Goal: Find specific page/section: Find specific page/section

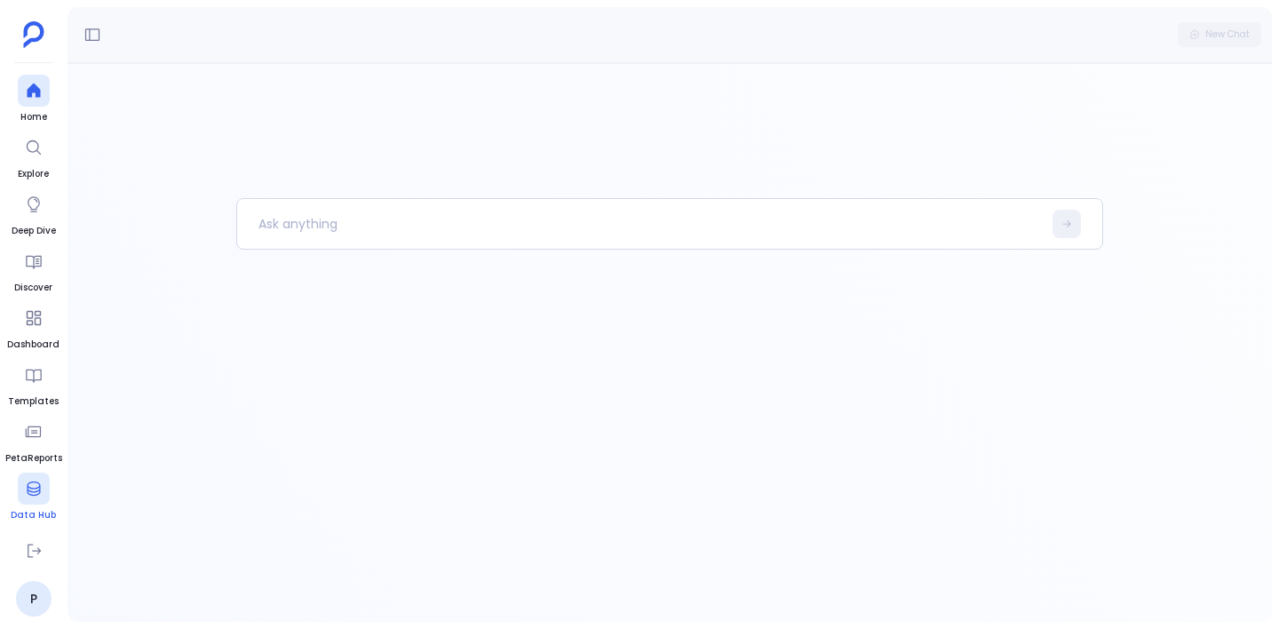
click at [38, 489] on icon at bounding box center [34, 489] width 18 height 18
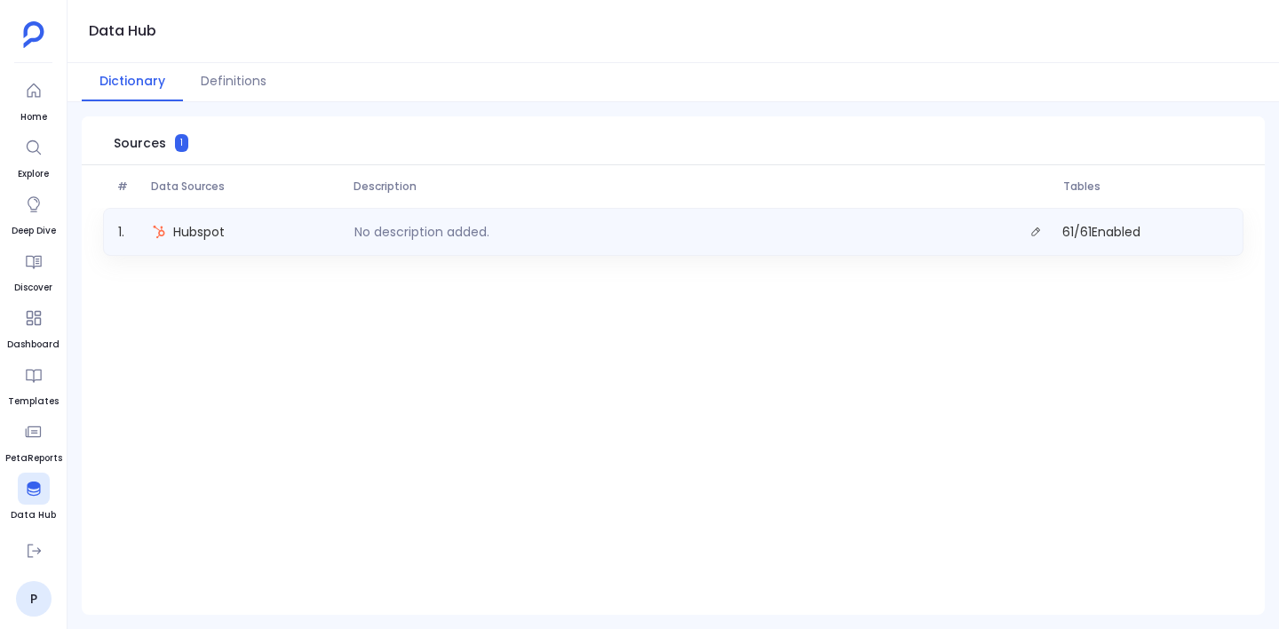
click at [340, 230] on div "Hubspot" at bounding box center [246, 231] width 203 height 25
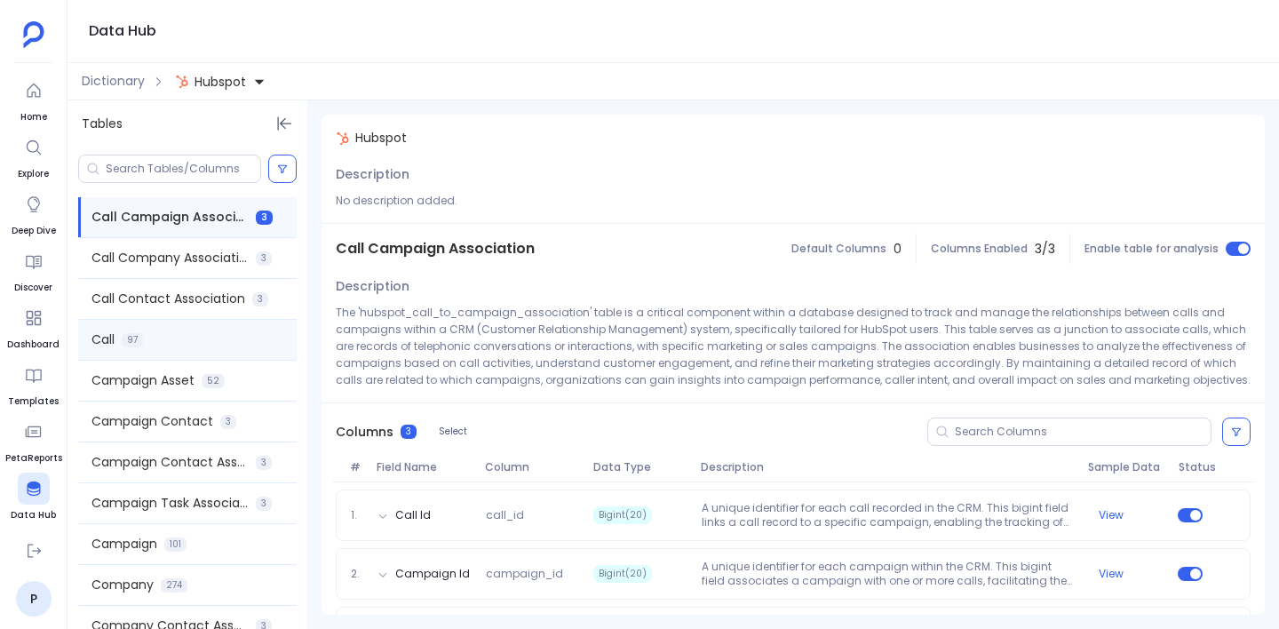
click at [178, 334] on div "Call 97" at bounding box center [187, 340] width 219 height 40
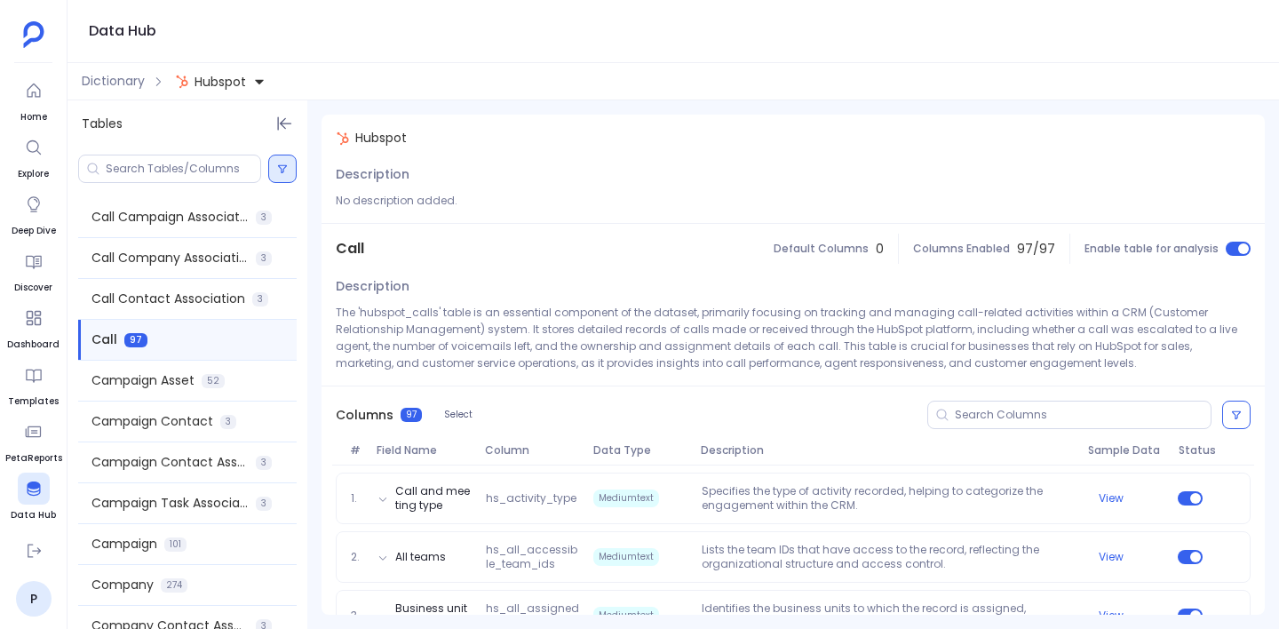
click at [288, 170] on button at bounding box center [282, 169] width 28 height 28
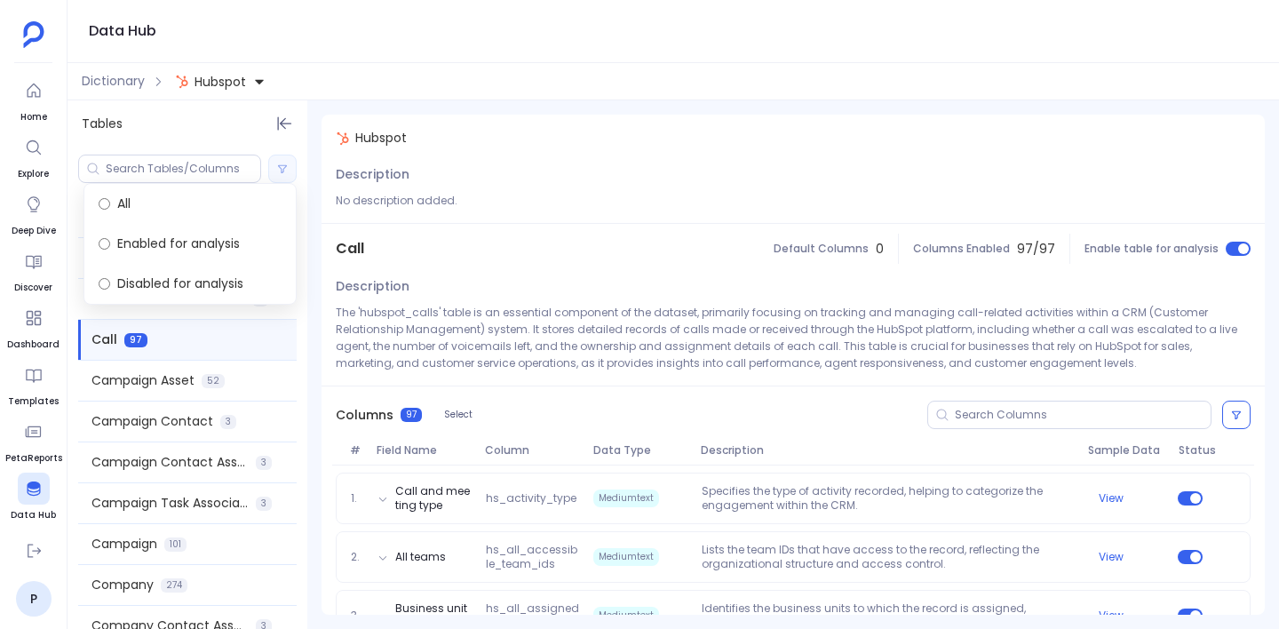
click at [284, 167] on icon at bounding box center [282, 168] width 11 height 11
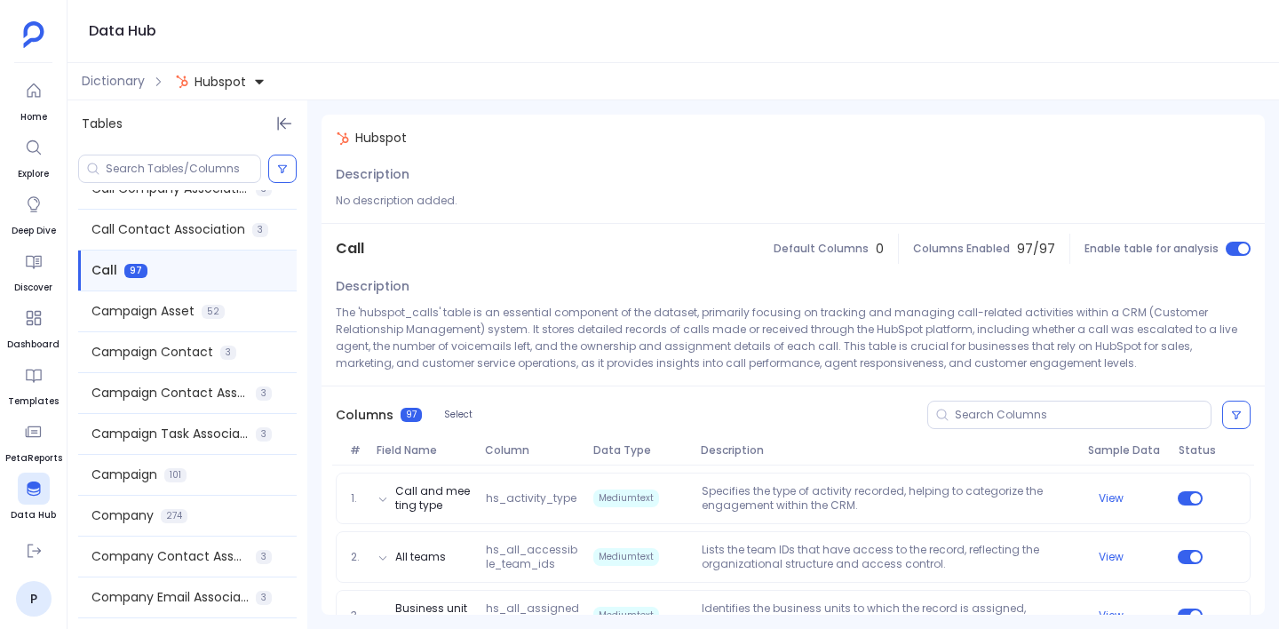
scroll to position [71, 0]
click at [184, 351] on span "Campaign Contact" at bounding box center [153, 350] width 122 height 19
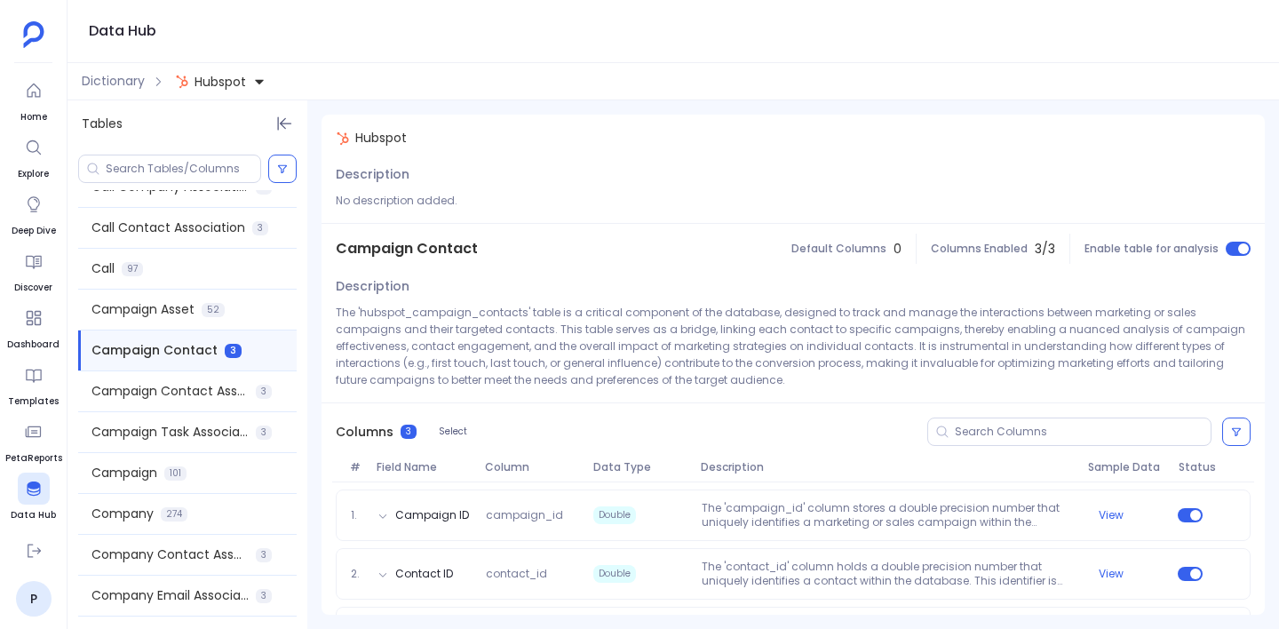
scroll to position [58, 0]
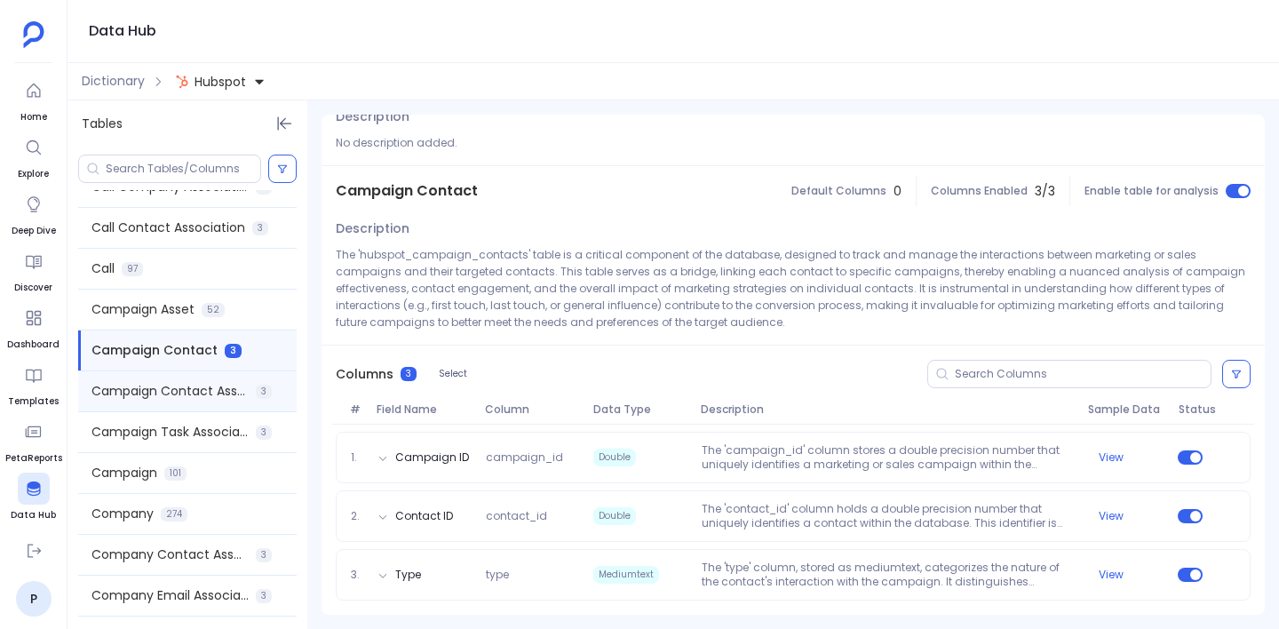
click at [176, 408] on div "Campaign Contact Association 3" at bounding box center [187, 391] width 219 height 40
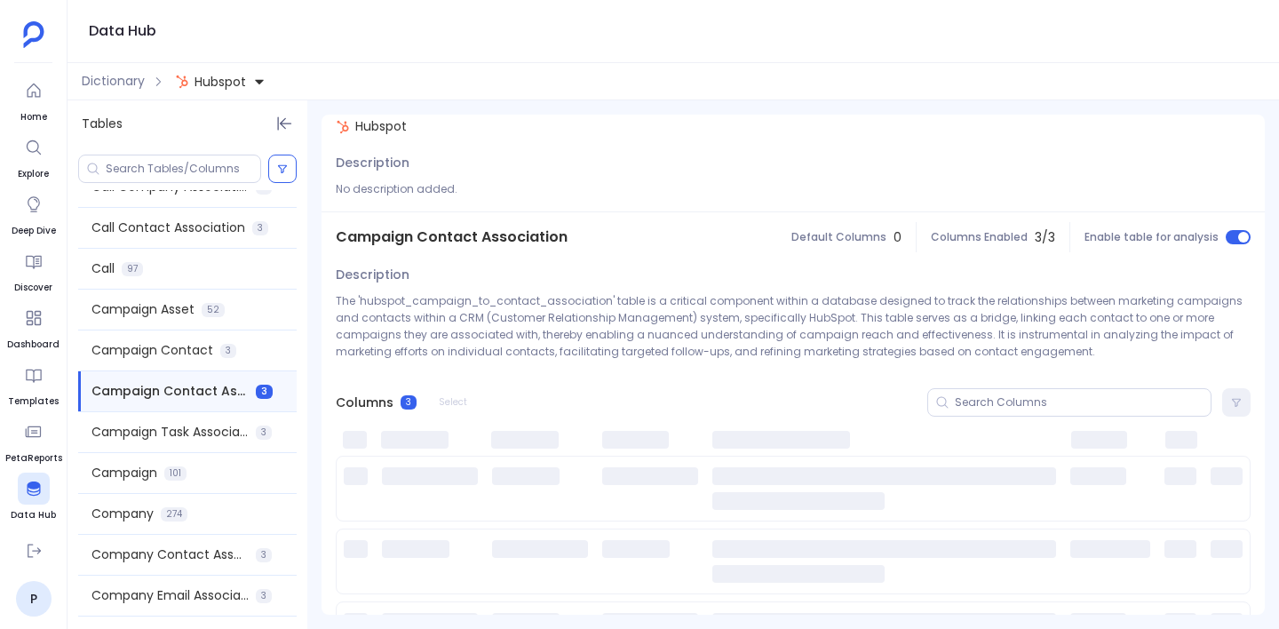
scroll to position [0, 0]
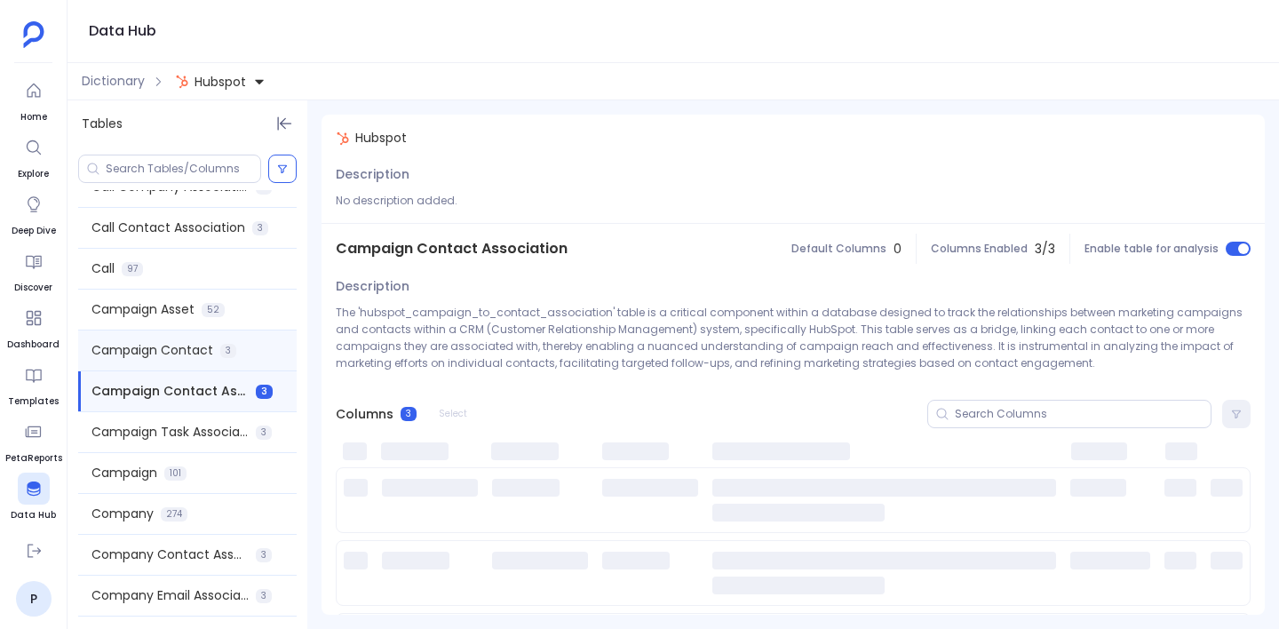
click at [172, 347] on span "Campaign Contact" at bounding box center [153, 350] width 122 height 19
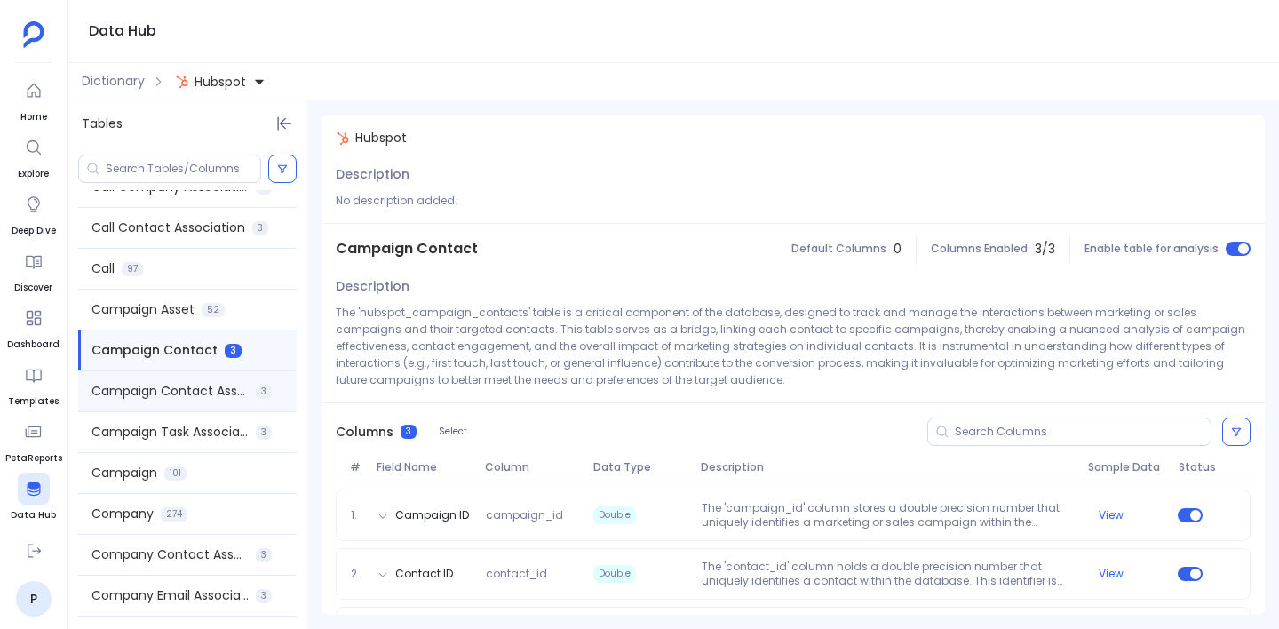
click at [189, 403] on div "Campaign Contact Association 3" at bounding box center [187, 391] width 219 height 40
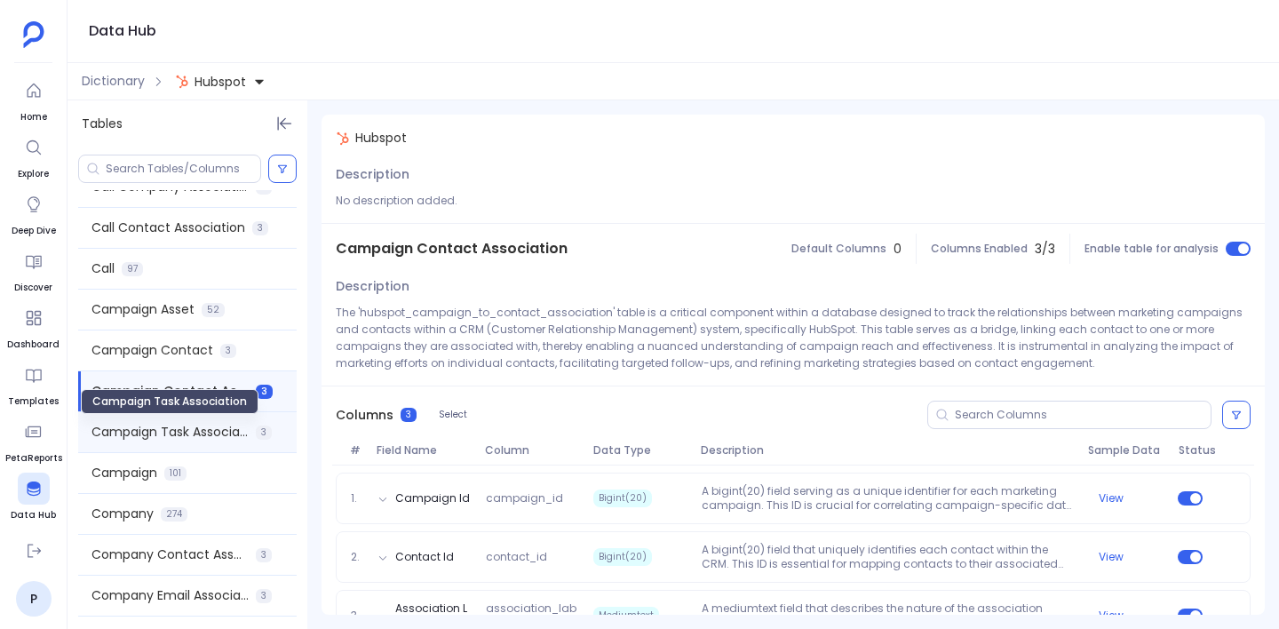
click at [187, 437] on span "Campaign Task Association" at bounding box center [170, 432] width 157 height 19
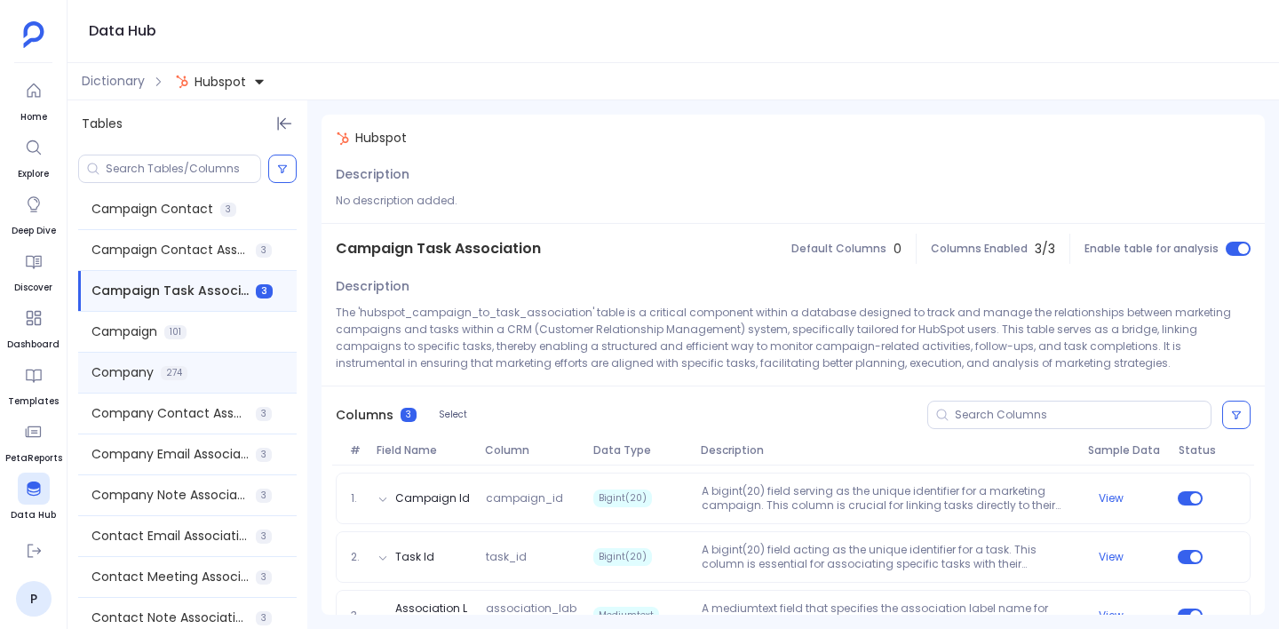
scroll to position [216, 0]
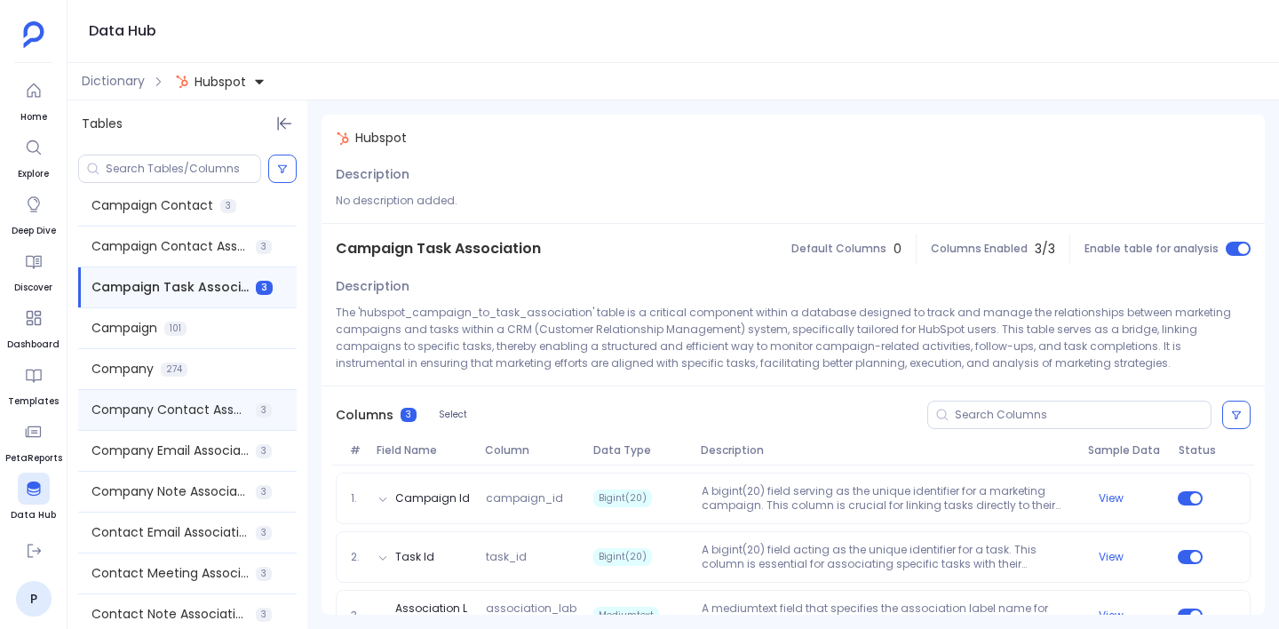
click at [212, 394] on div "Company Contact Association 3" at bounding box center [187, 410] width 219 height 40
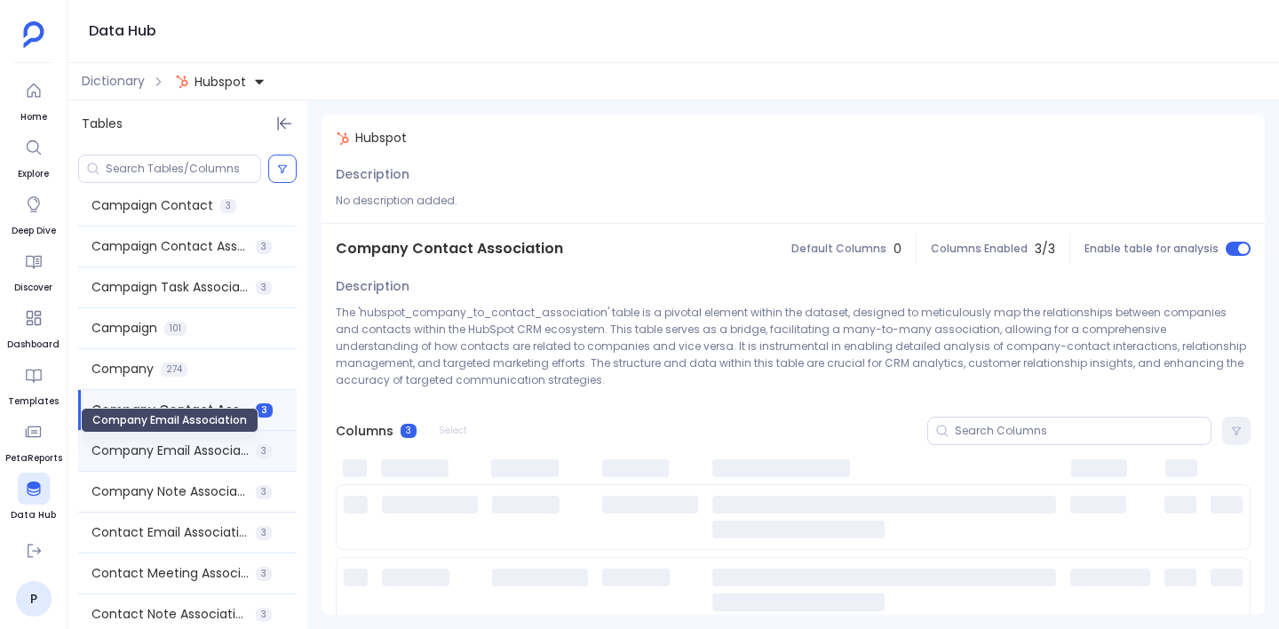
click at [212, 459] on span "Company Email Association" at bounding box center [170, 451] width 157 height 19
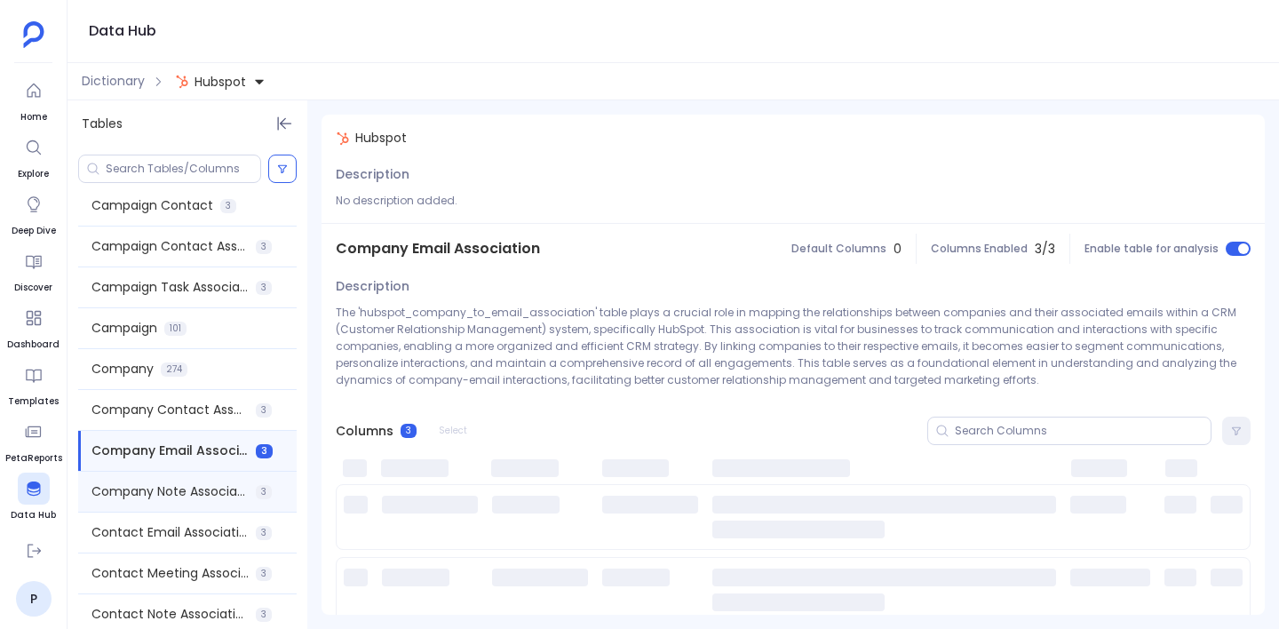
click at [211, 505] on div "Company Note Association 3" at bounding box center [187, 492] width 219 height 40
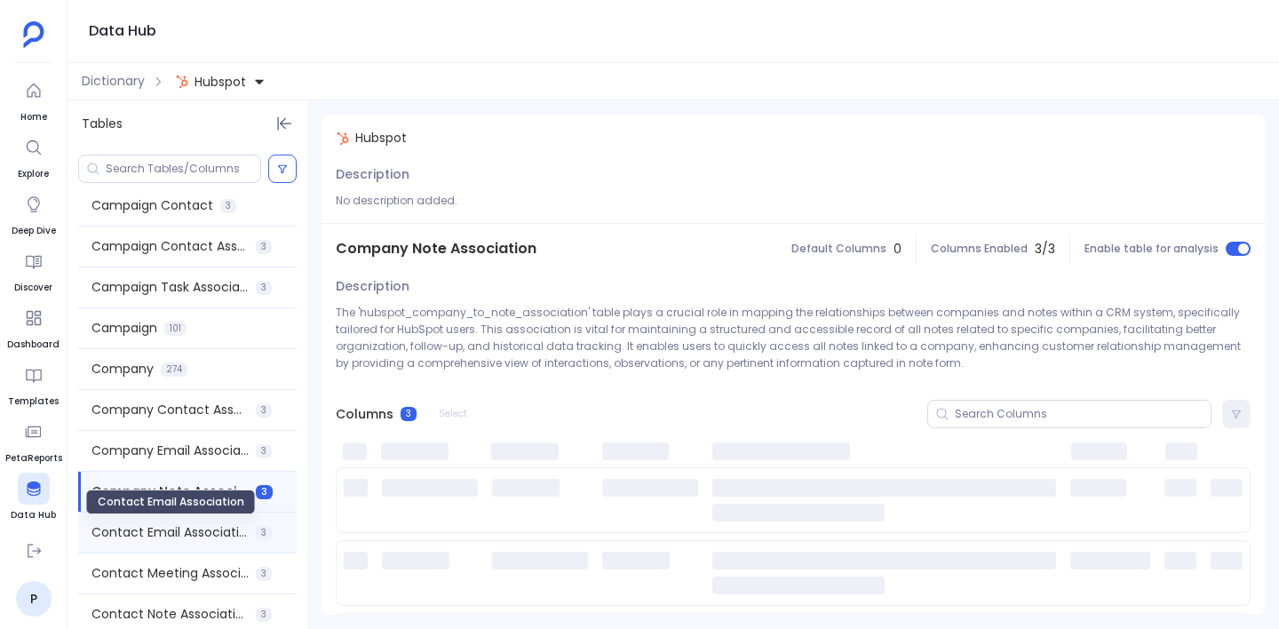
click at [212, 526] on span "Contact Email Association" at bounding box center [170, 532] width 157 height 19
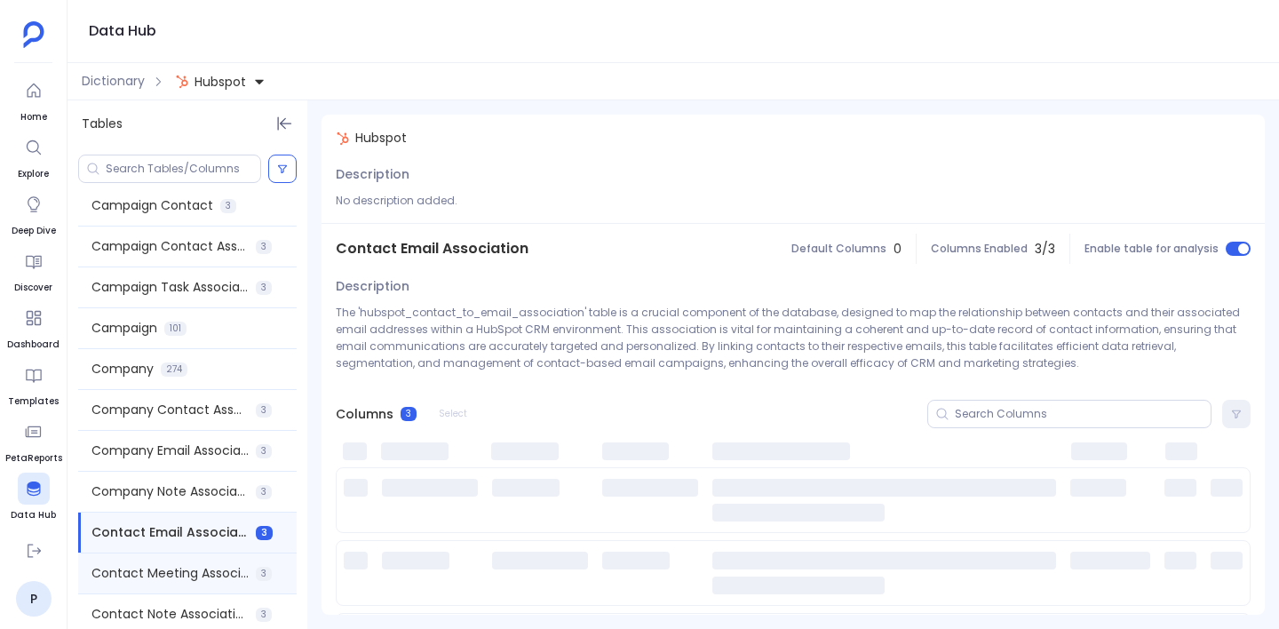
click at [218, 562] on div "Contact Meeting Association 3" at bounding box center [187, 574] width 219 height 40
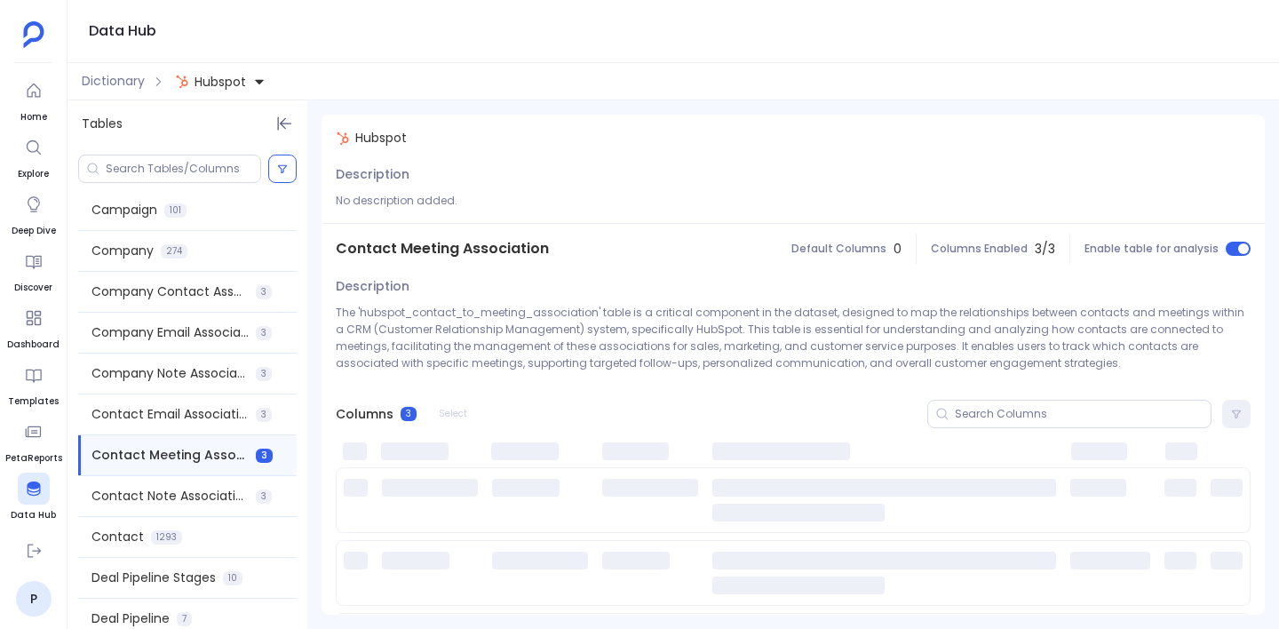
scroll to position [384, 0]
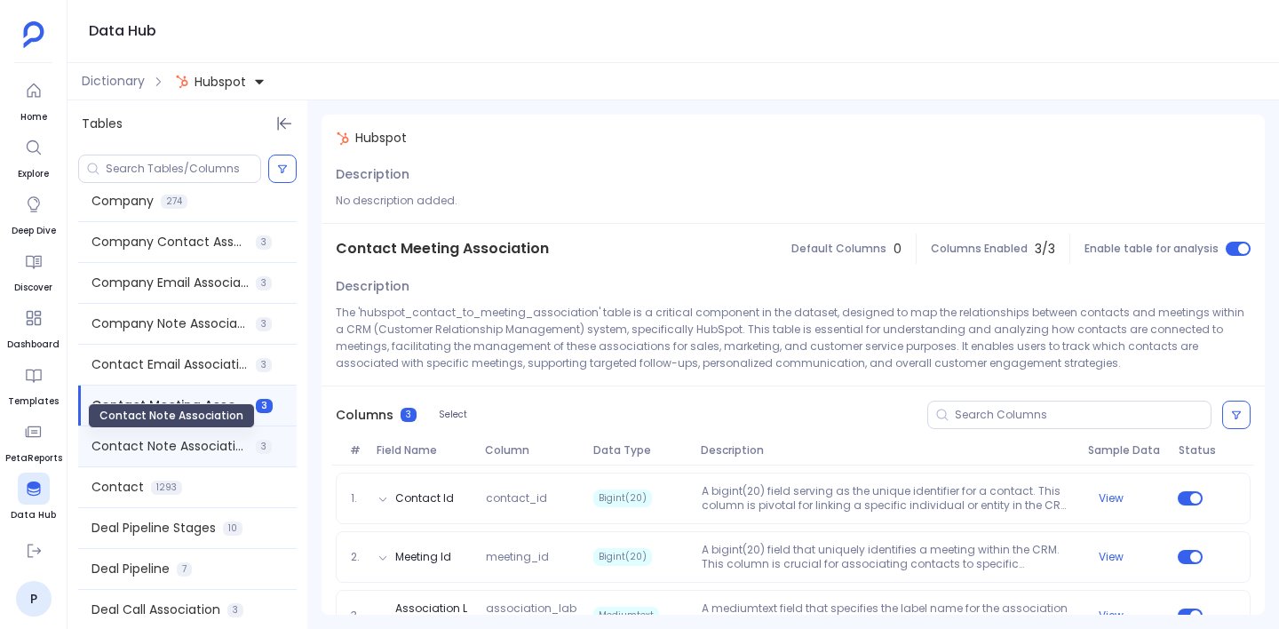
click at [203, 442] on span "Contact Note Association" at bounding box center [170, 446] width 157 height 19
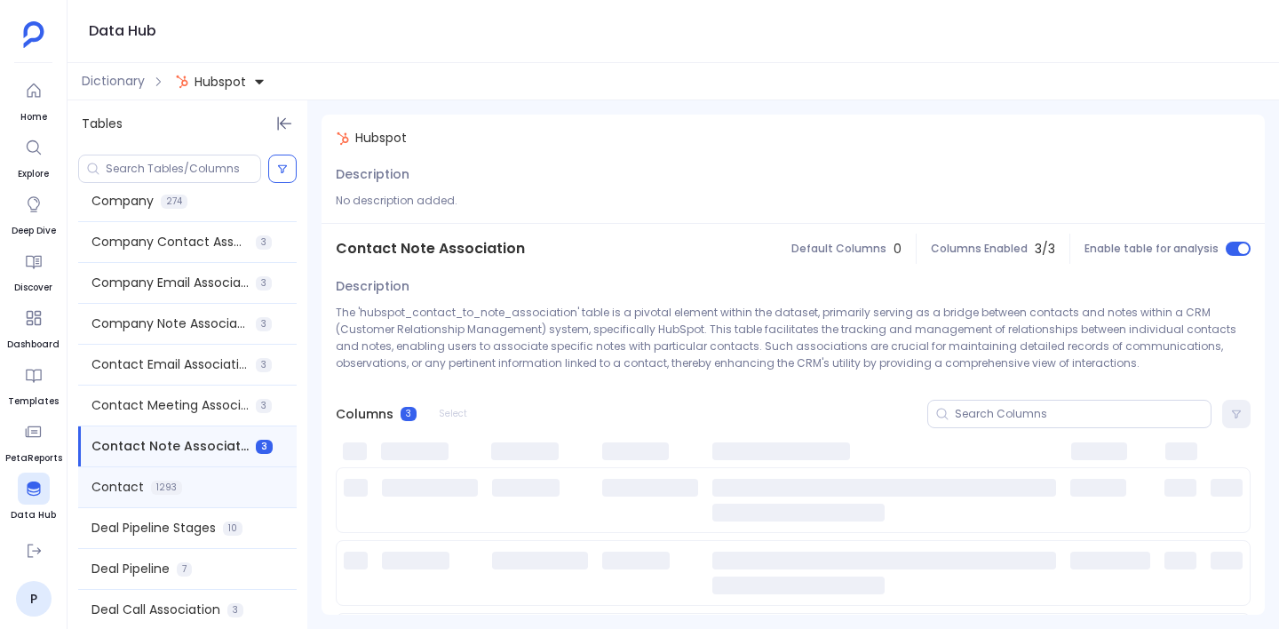
click at [213, 486] on div "Contact 1293" at bounding box center [187, 487] width 219 height 40
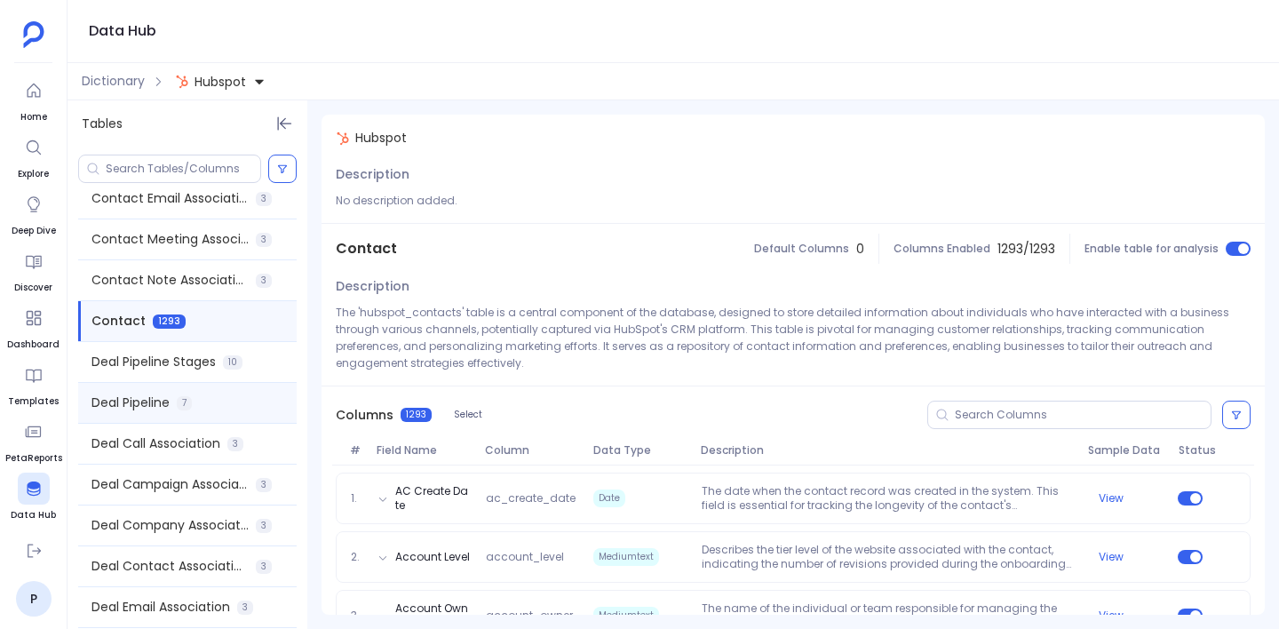
scroll to position [554, 0]
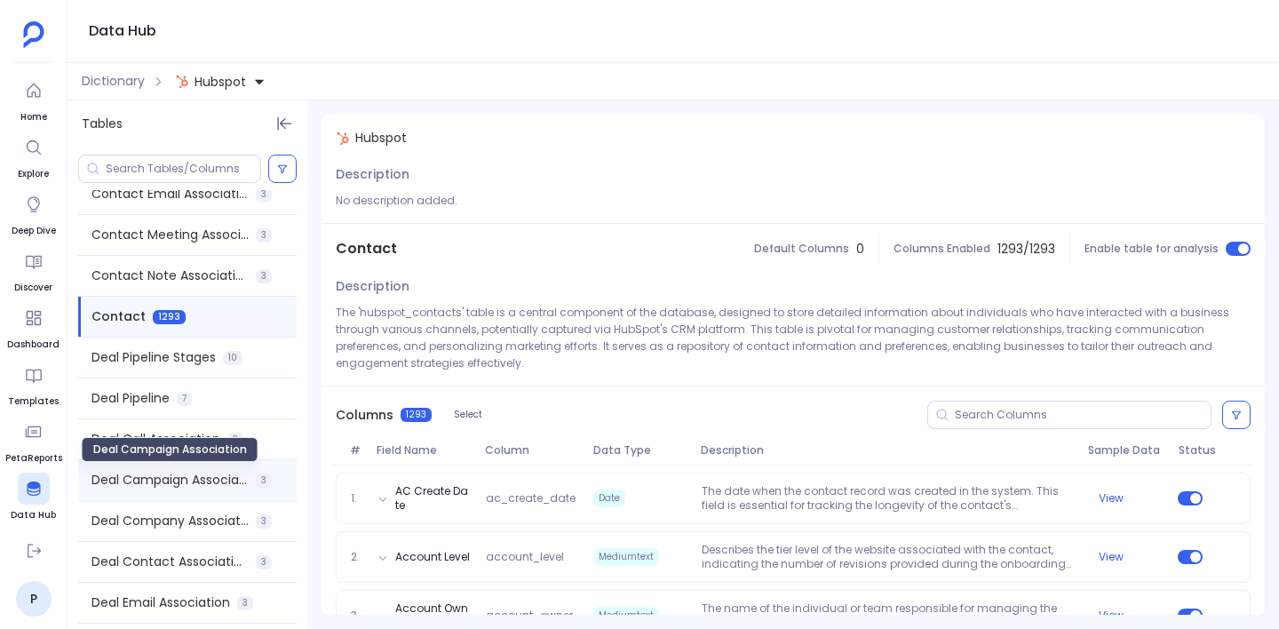
click at [210, 479] on span "Deal Campaign Association" at bounding box center [170, 480] width 157 height 19
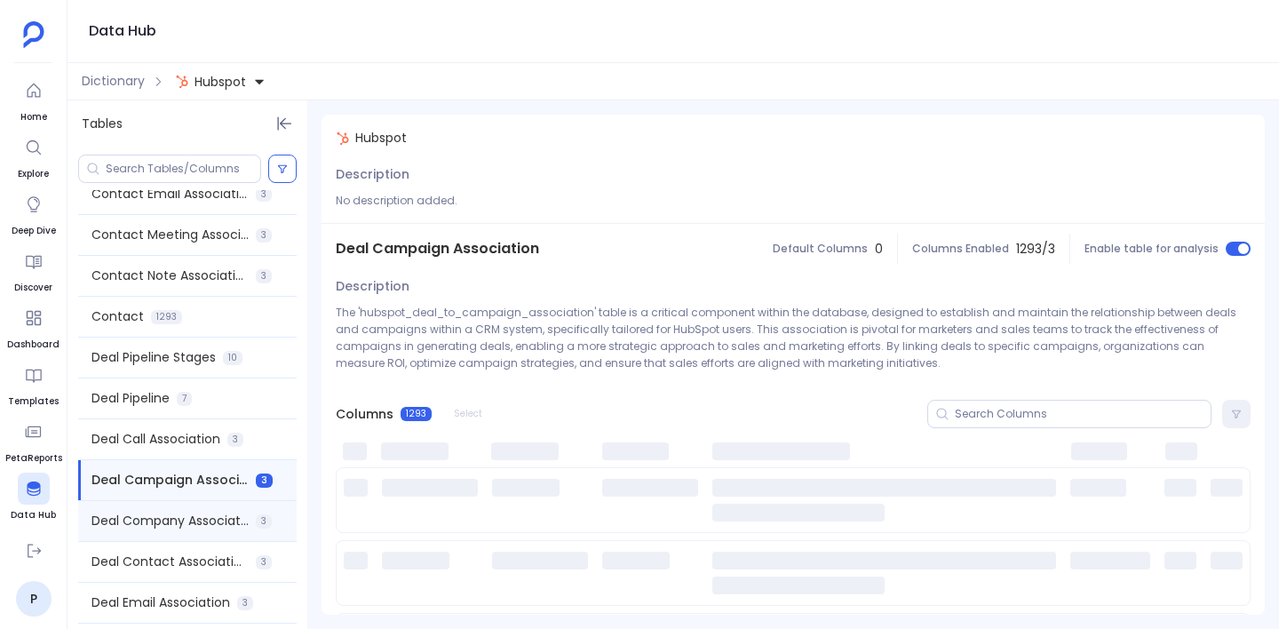
click at [209, 524] on span "Deal Company Association" at bounding box center [170, 521] width 157 height 19
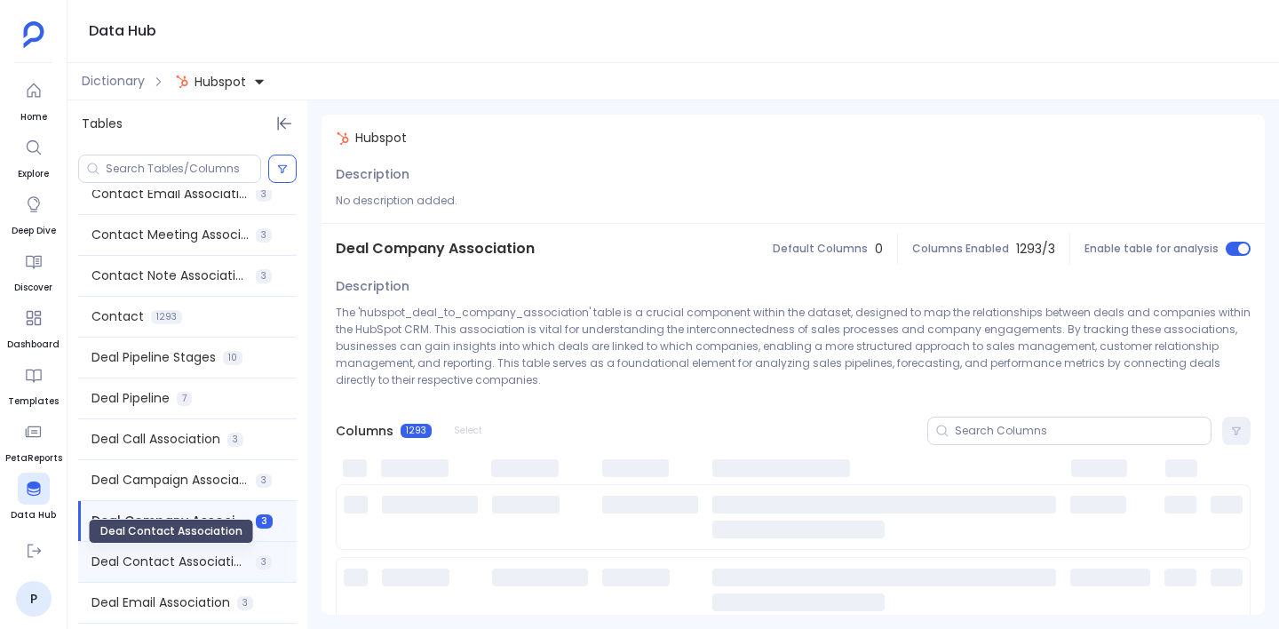
click at [207, 563] on span "Deal Contact Association" at bounding box center [170, 562] width 157 height 19
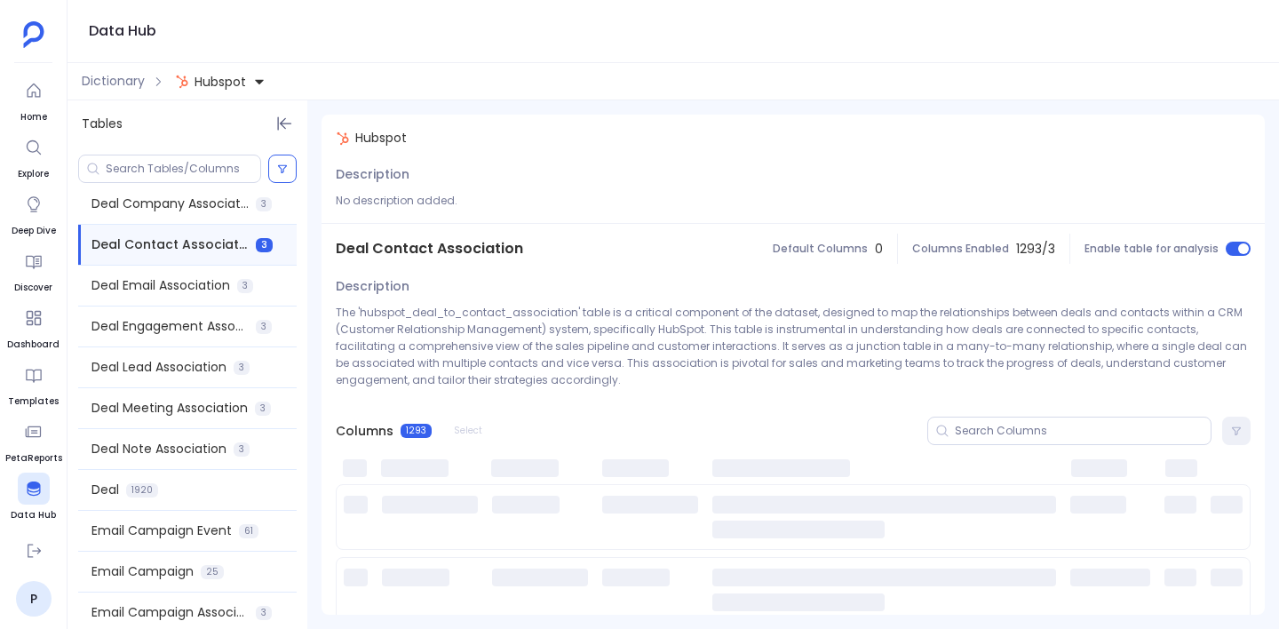
scroll to position [905, 0]
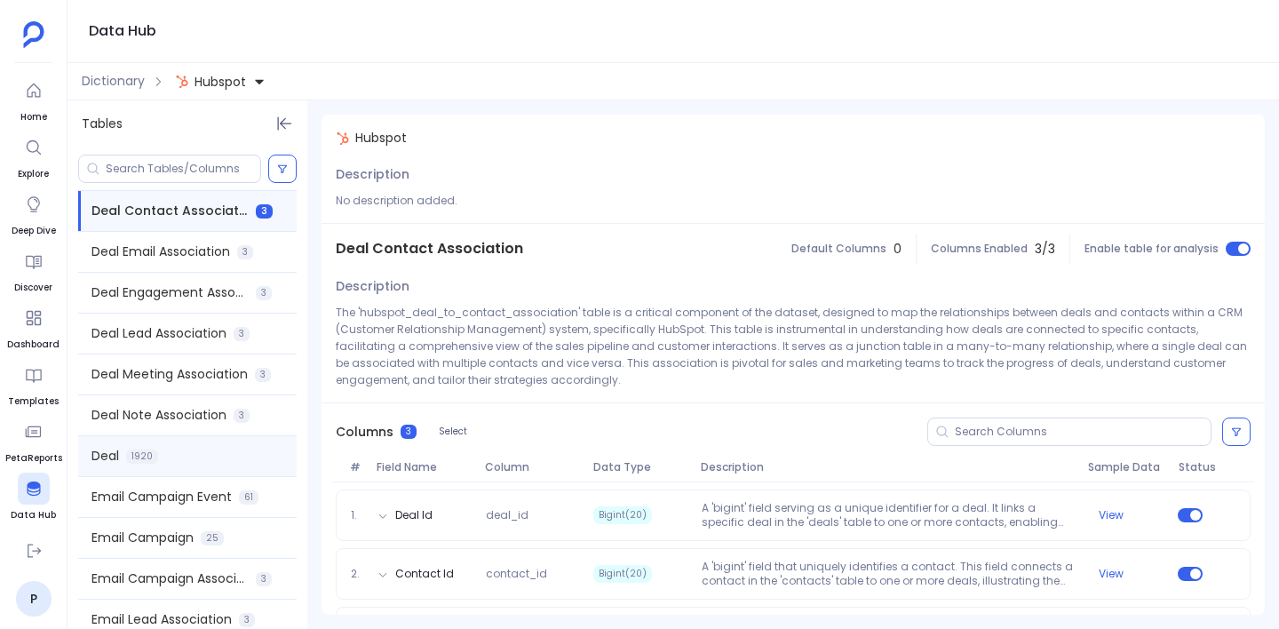
click at [204, 447] on div "Deal 1920" at bounding box center [187, 456] width 219 height 40
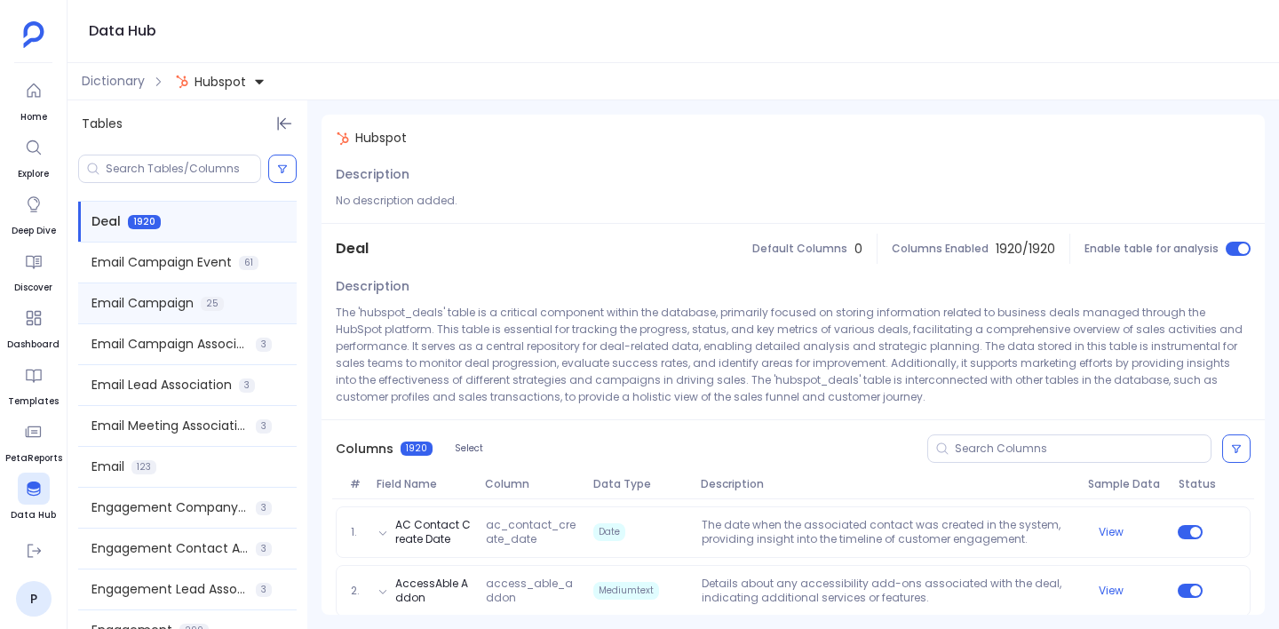
scroll to position [1144, 0]
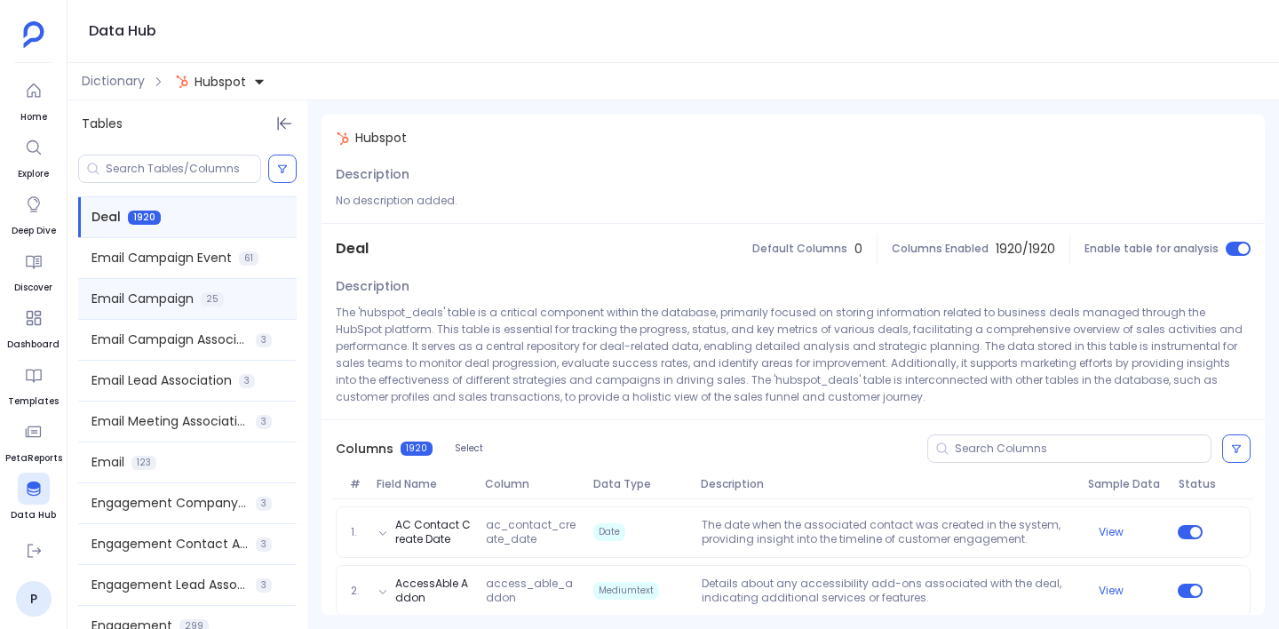
click at [231, 299] on div "Email Campaign 25" at bounding box center [187, 299] width 219 height 40
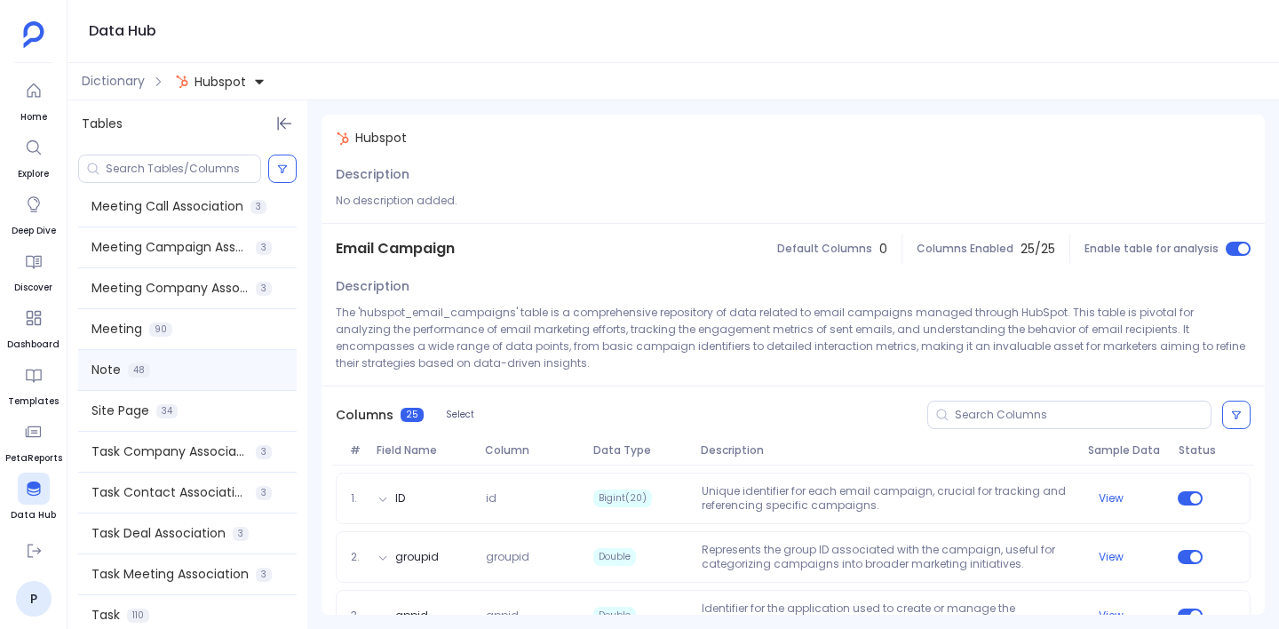
scroll to position [2068, 0]
